Goal: Information Seeking & Learning: Check status

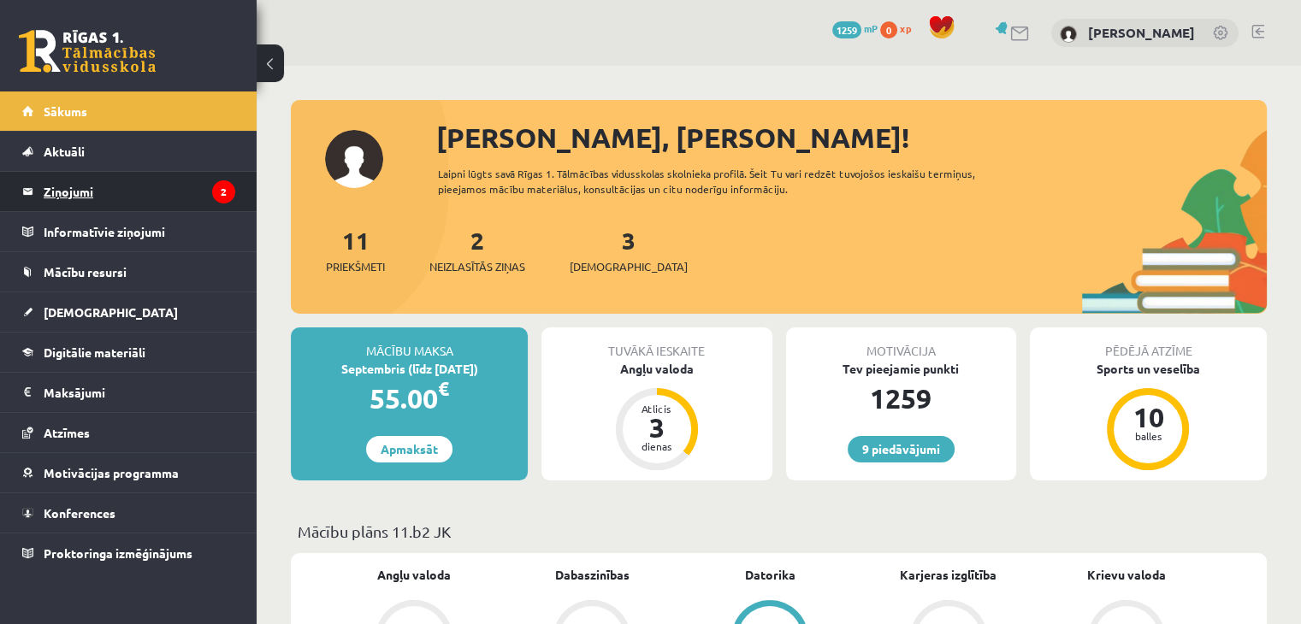
click at [162, 199] on legend "Ziņojumi 2" at bounding box center [140, 191] width 192 height 39
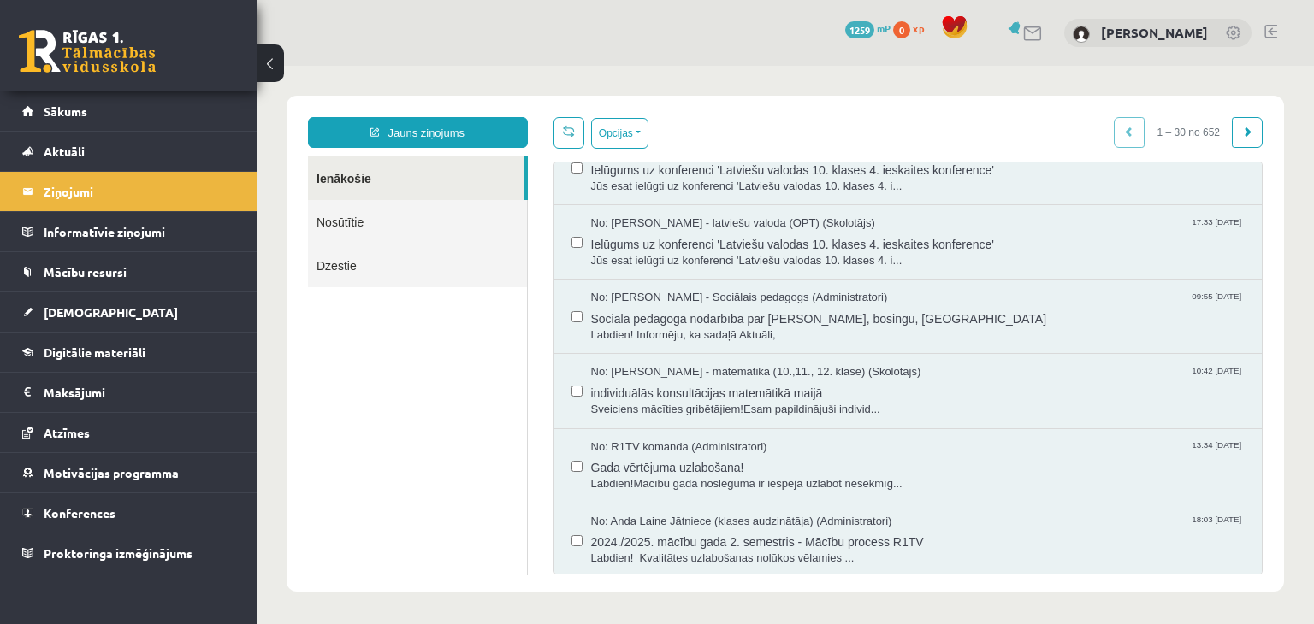
scroll to position [1852, 0]
click at [612, 123] on button "Opcijas" at bounding box center [619, 133] width 57 height 31
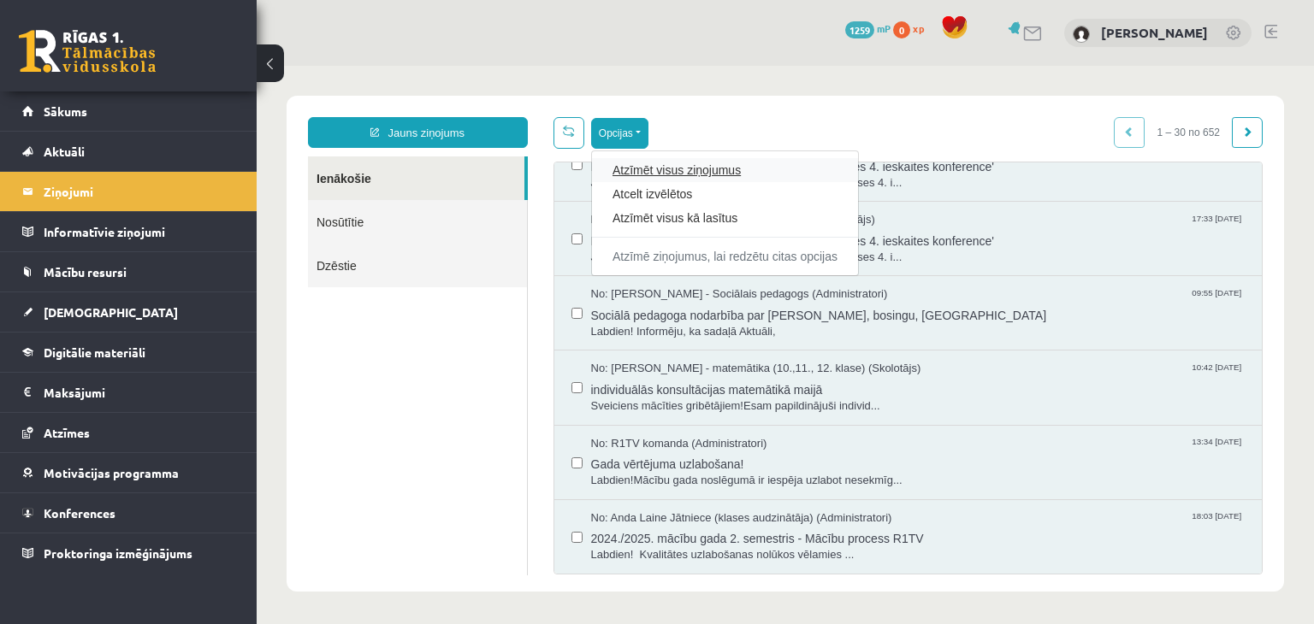
click at [651, 168] on link "Atzīmēt visus ziņojumus" at bounding box center [724, 170] width 225 height 17
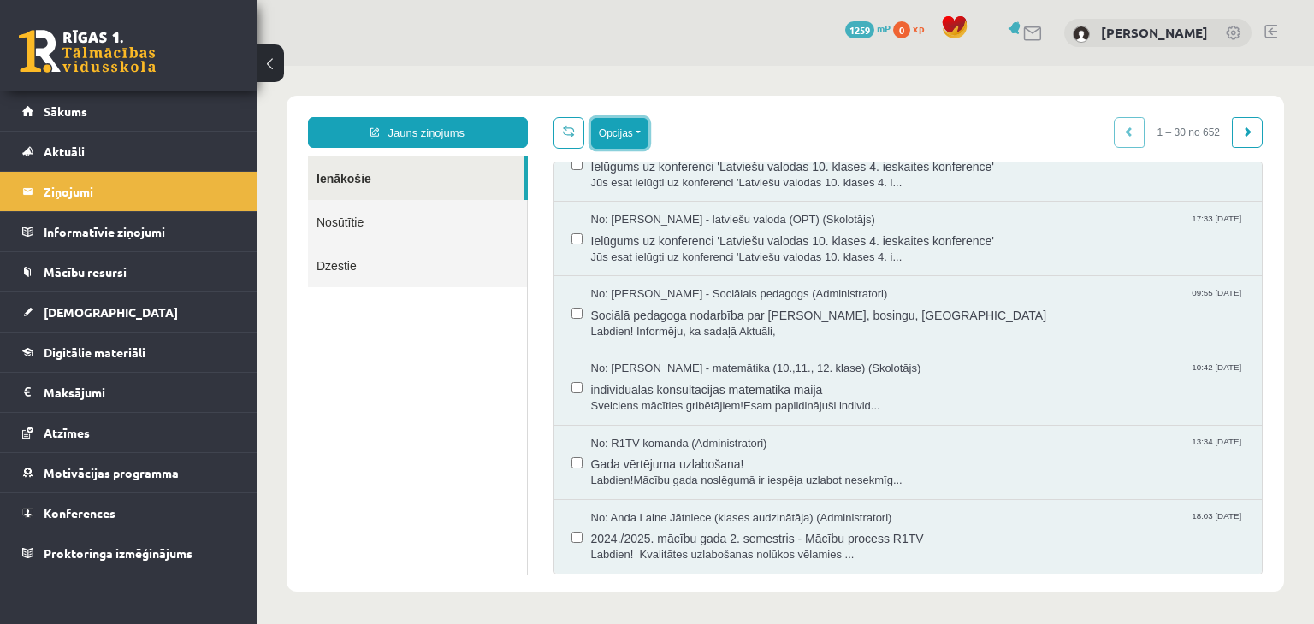
click at [612, 127] on button "Opcijas" at bounding box center [619, 133] width 57 height 31
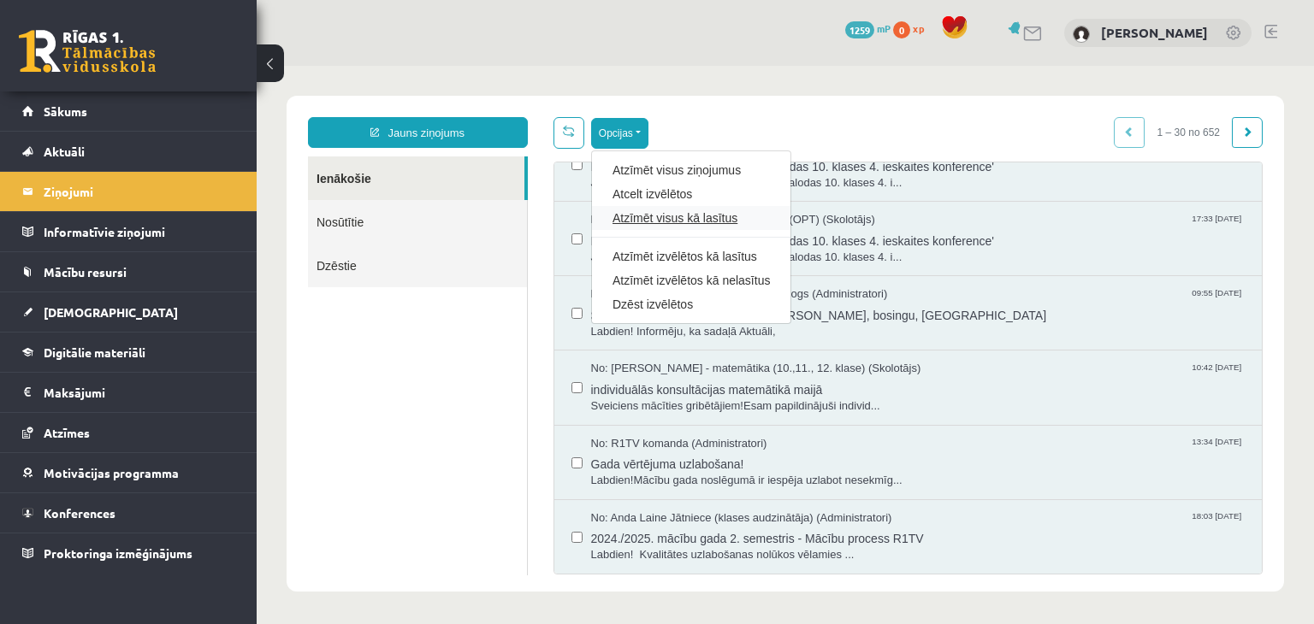
click at [708, 223] on link "Atzīmēt visus kā lasītus" at bounding box center [690, 218] width 157 height 17
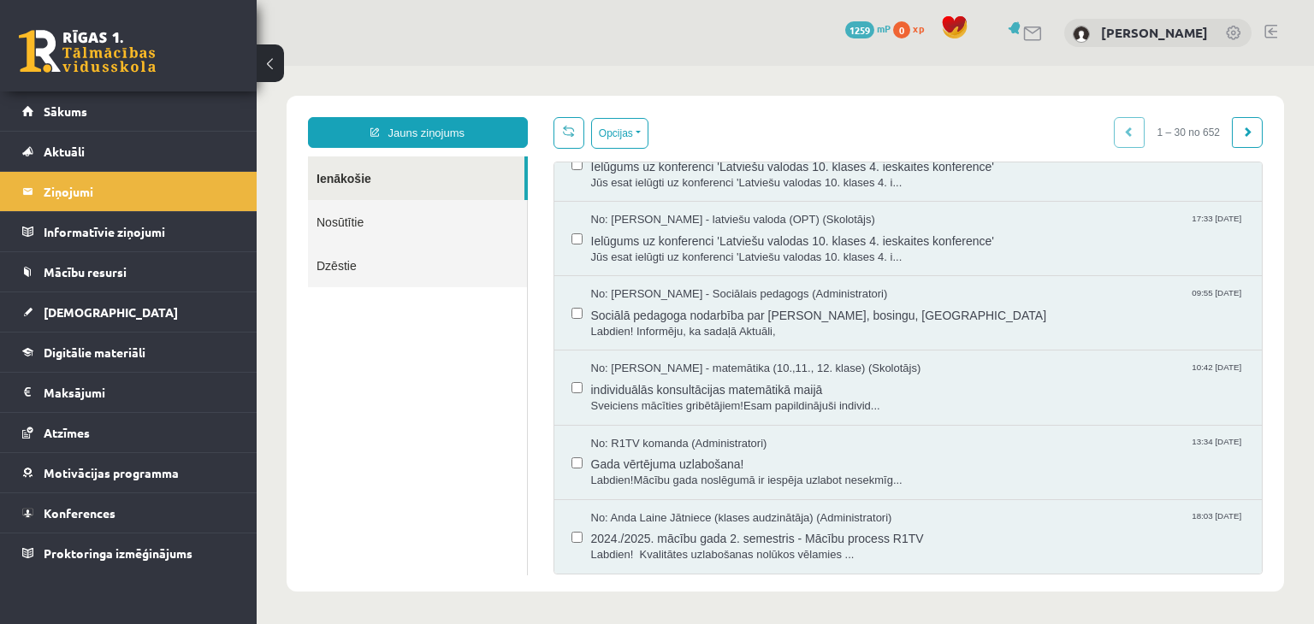
click at [59, 48] on link at bounding box center [87, 51] width 137 height 43
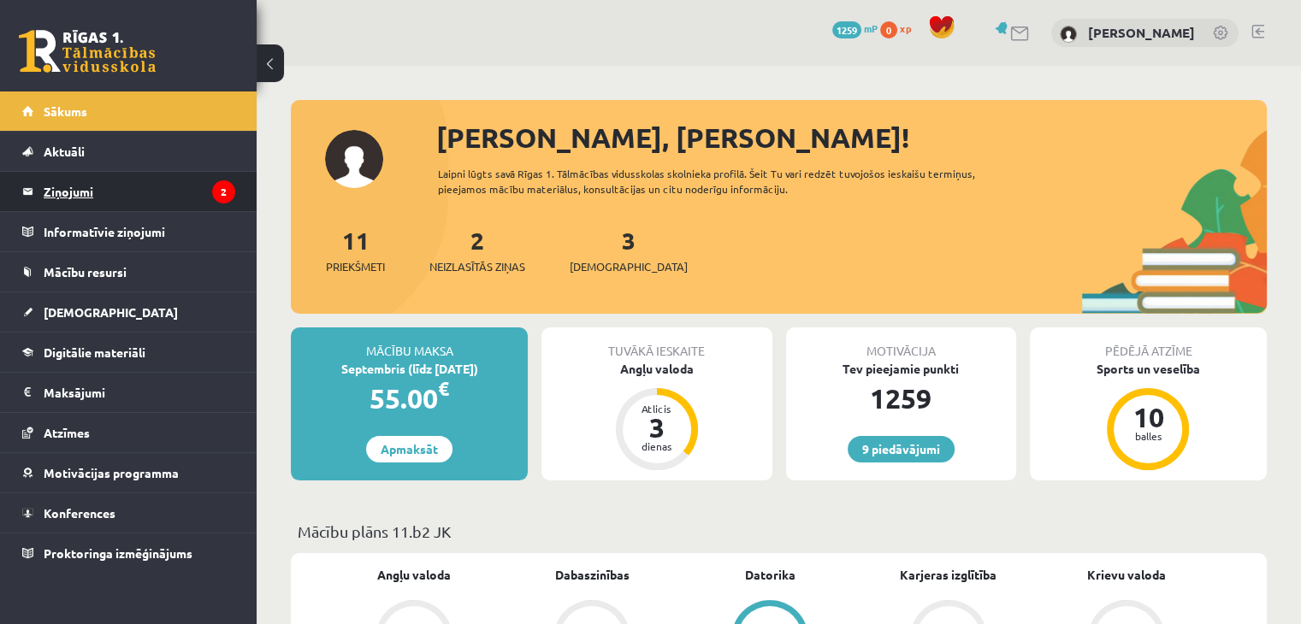
click at [198, 192] on legend "Ziņojumi 2" at bounding box center [140, 191] width 192 height 39
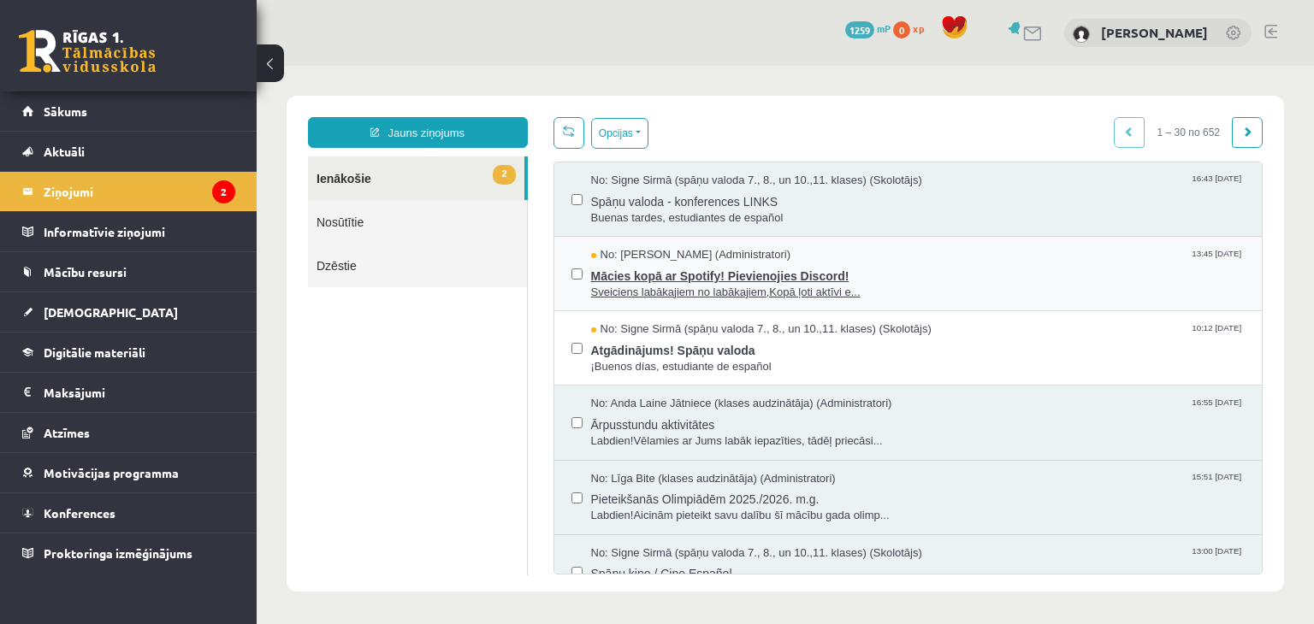
click at [782, 285] on span "Sveiciens labākajiem no labākajiem,Kopā ļoti aktīvi e..." at bounding box center [918, 293] width 654 height 16
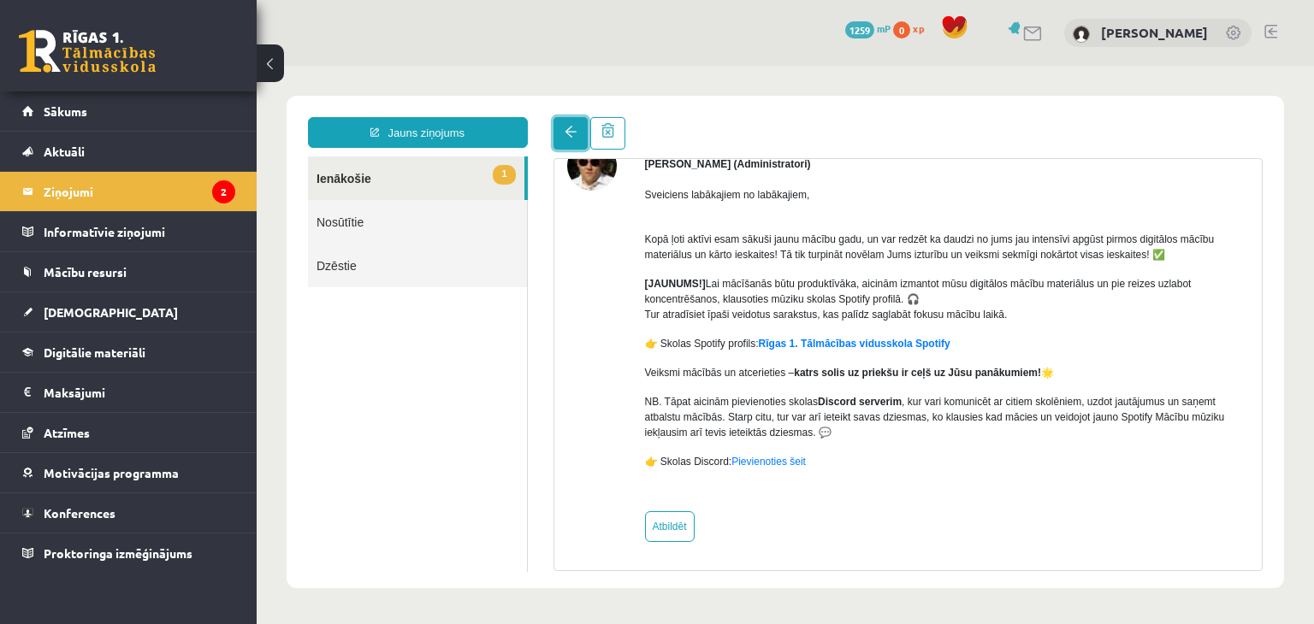
click at [561, 124] on link at bounding box center [570, 133] width 34 height 32
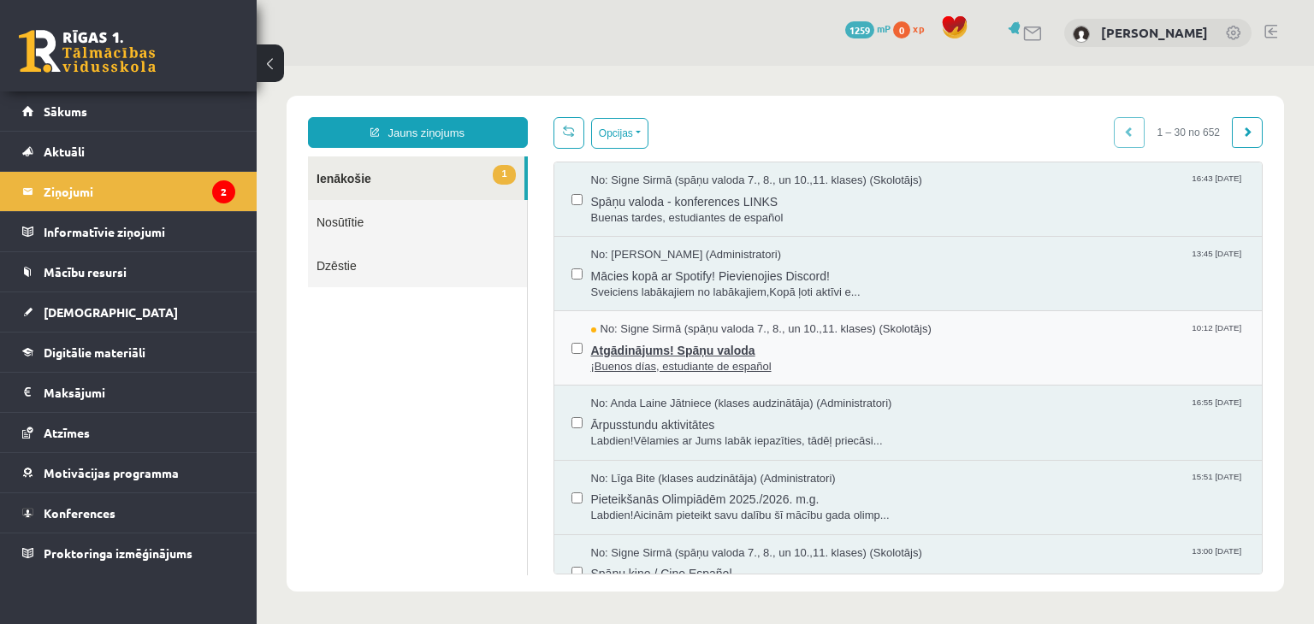
click at [757, 359] on span "¡Buenos días, estudiante de español" at bounding box center [918, 367] width 654 height 16
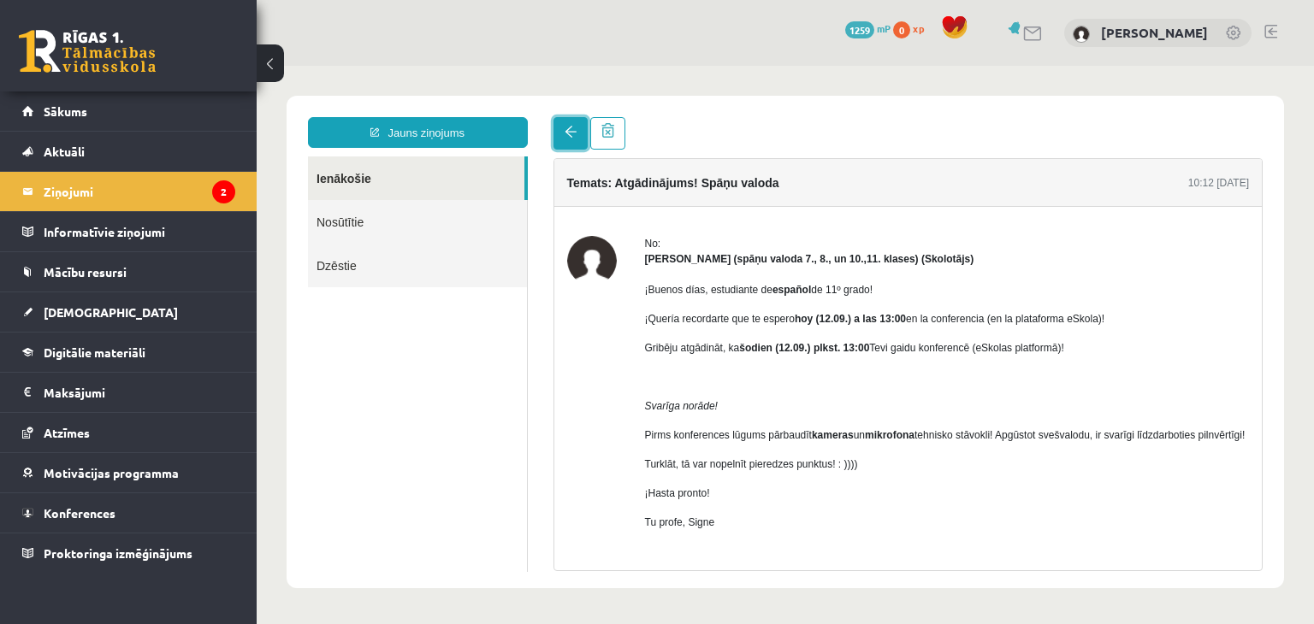
click at [572, 129] on span at bounding box center [570, 132] width 12 height 12
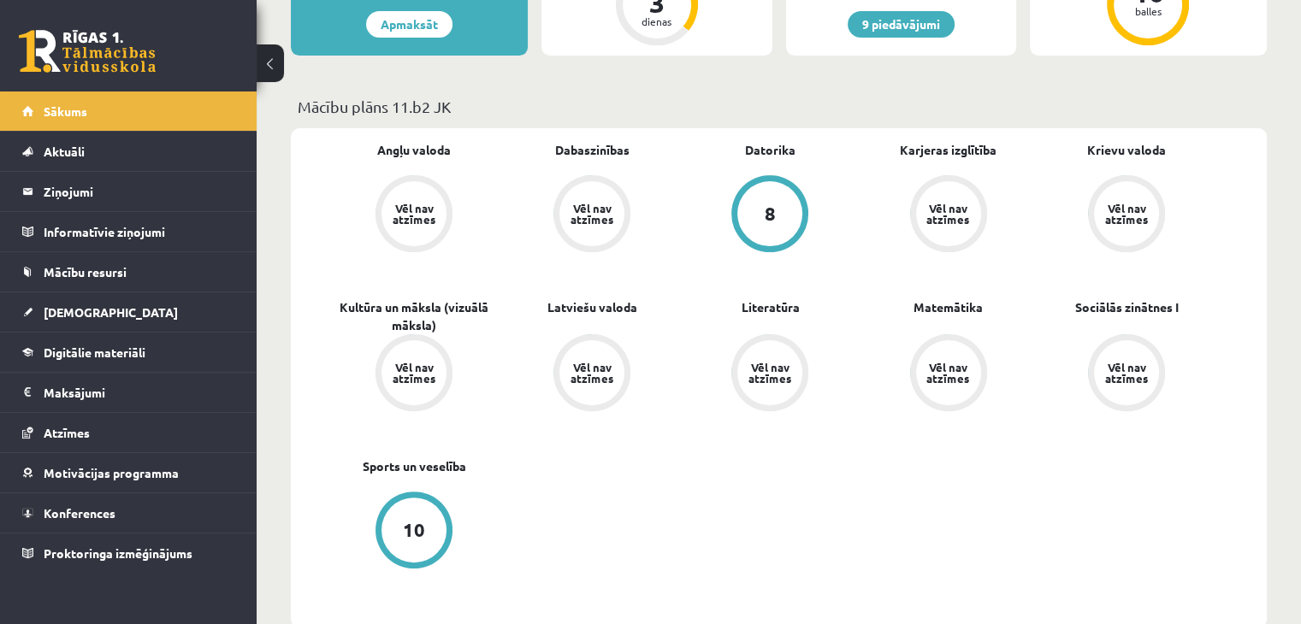
scroll to position [428, 0]
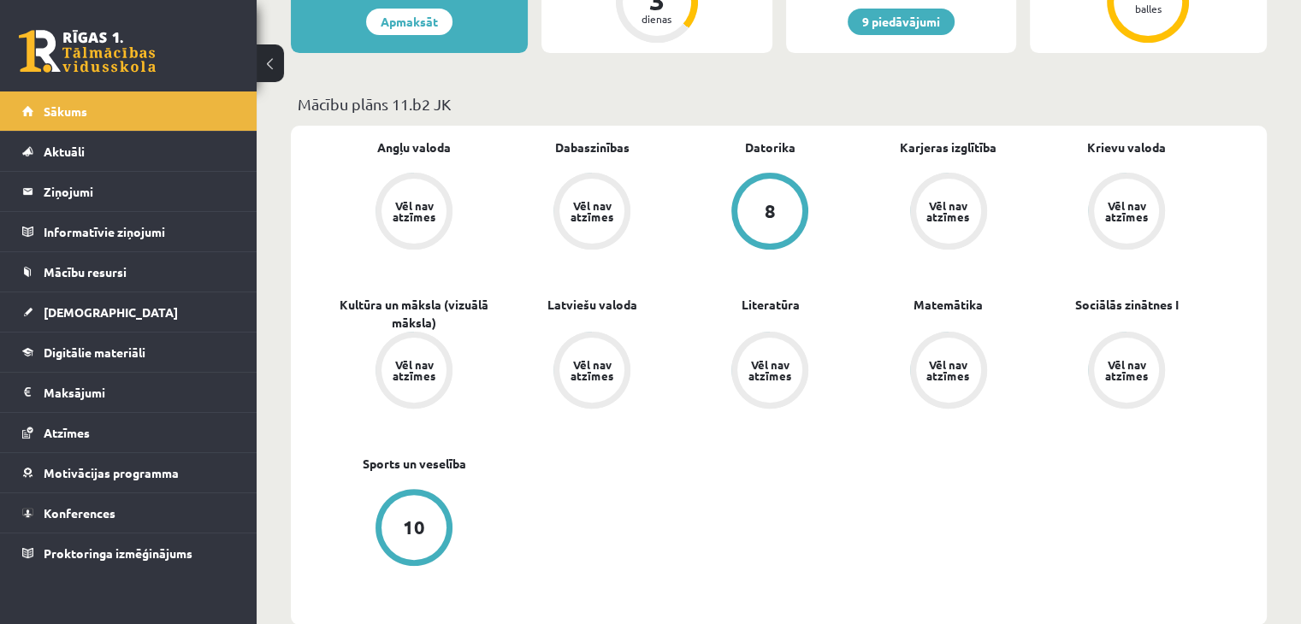
click at [766, 207] on div "8" at bounding box center [770, 211] width 11 height 19
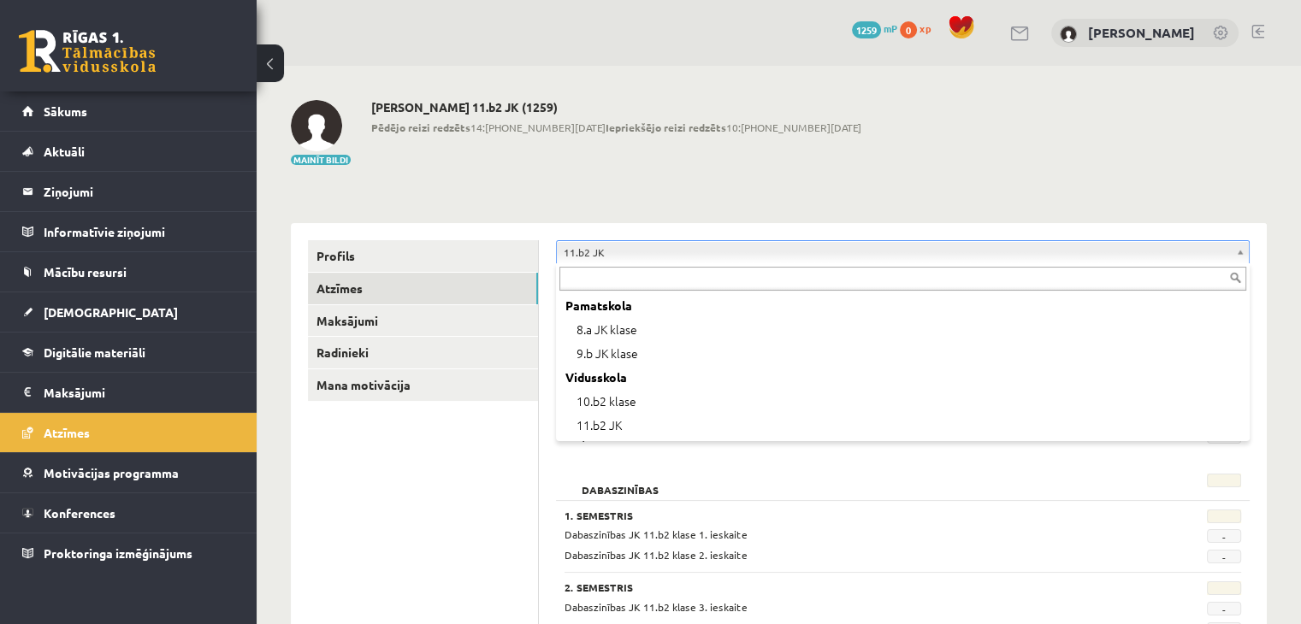
scroll to position [142, 0]
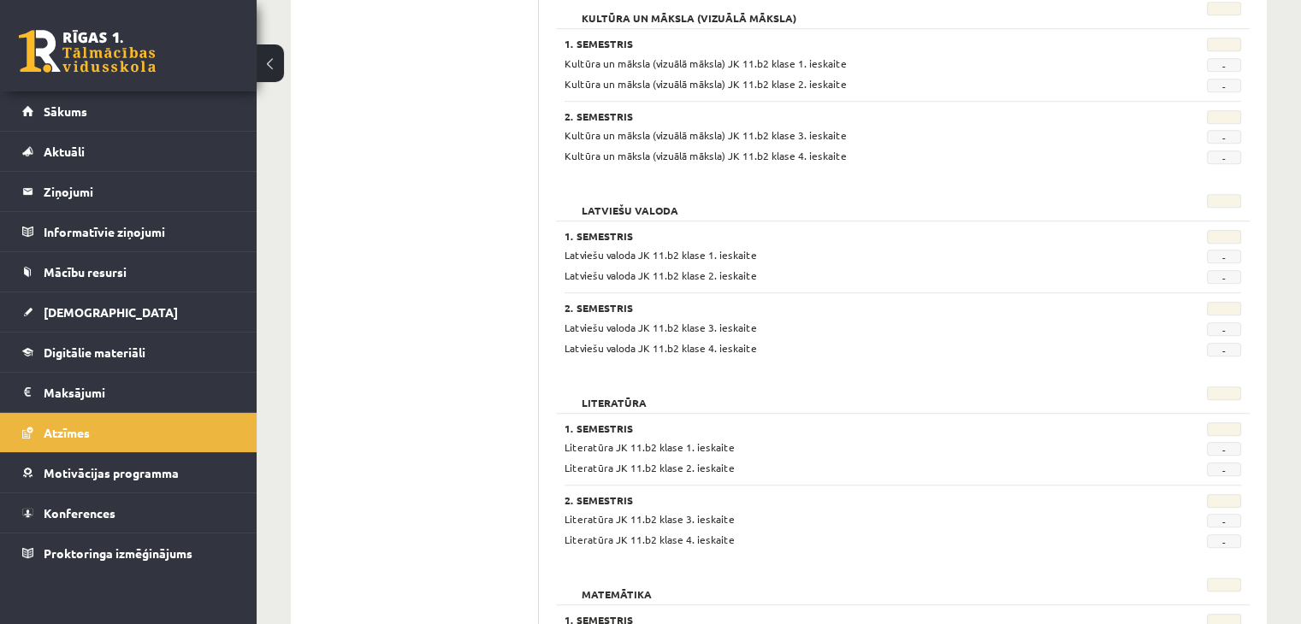
scroll to position [906, 0]
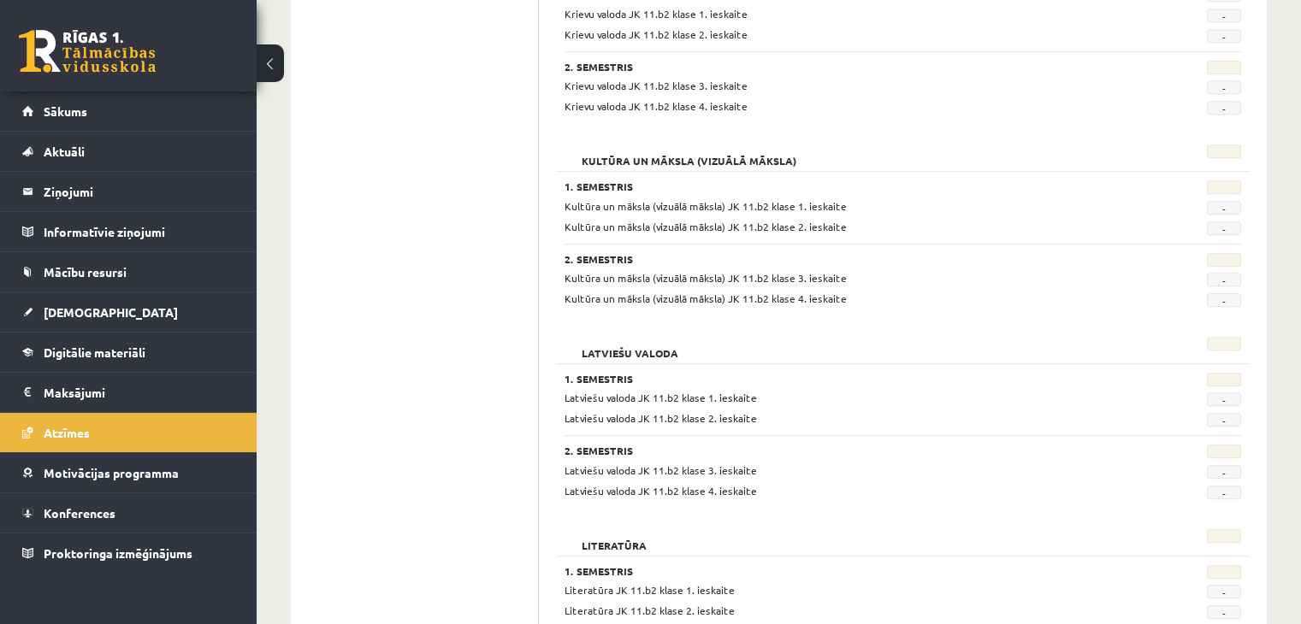
click at [32, 34] on link at bounding box center [87, 51] width 137 height 43
